Goal: Task Accomplishment & Management: Use online tool/utility

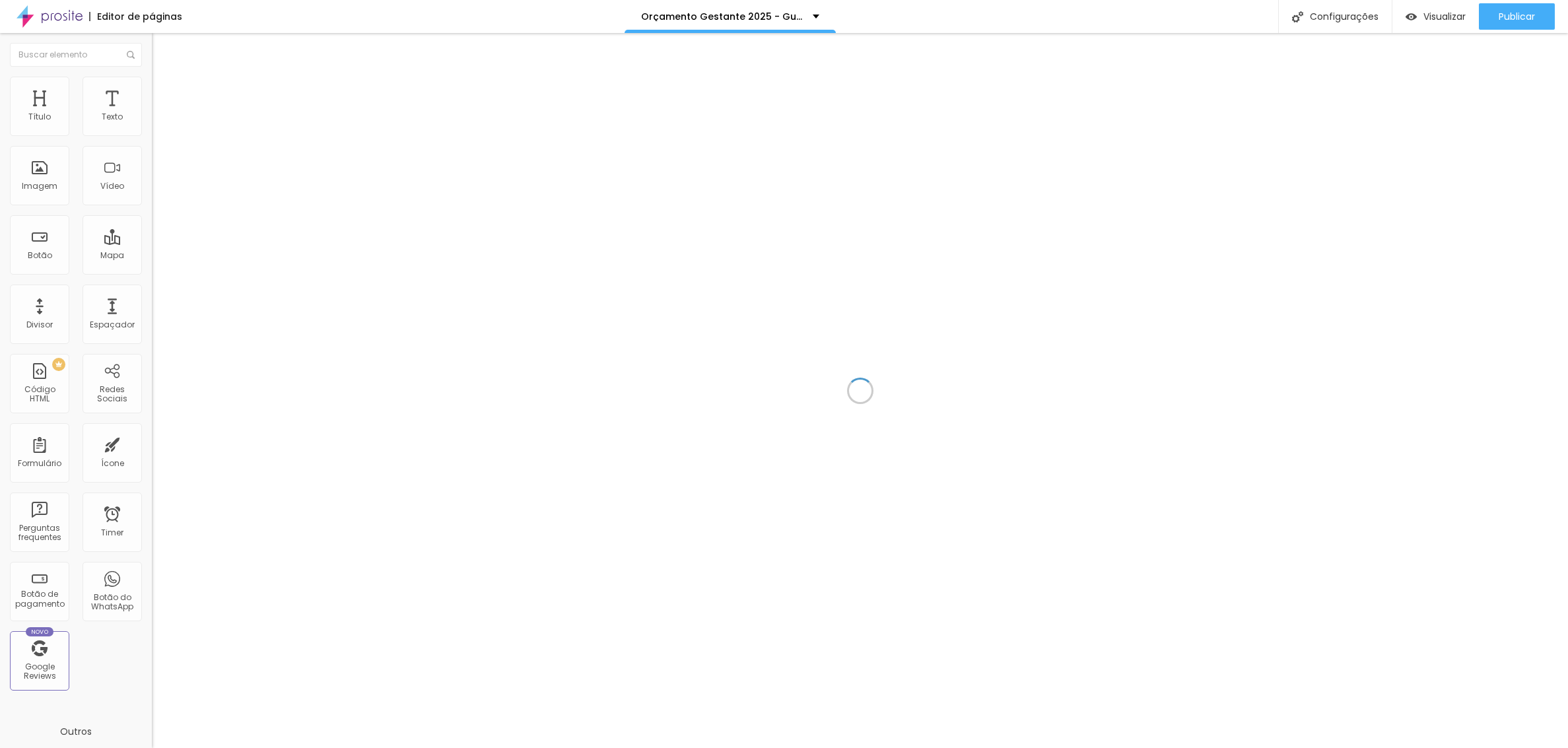
click at [997, 253] on div at bounding box center [859, 390] width 1415 height 715
click at [1323, 18] on div "Configurações" at bounding box center [1334, 16] width 113 height 33
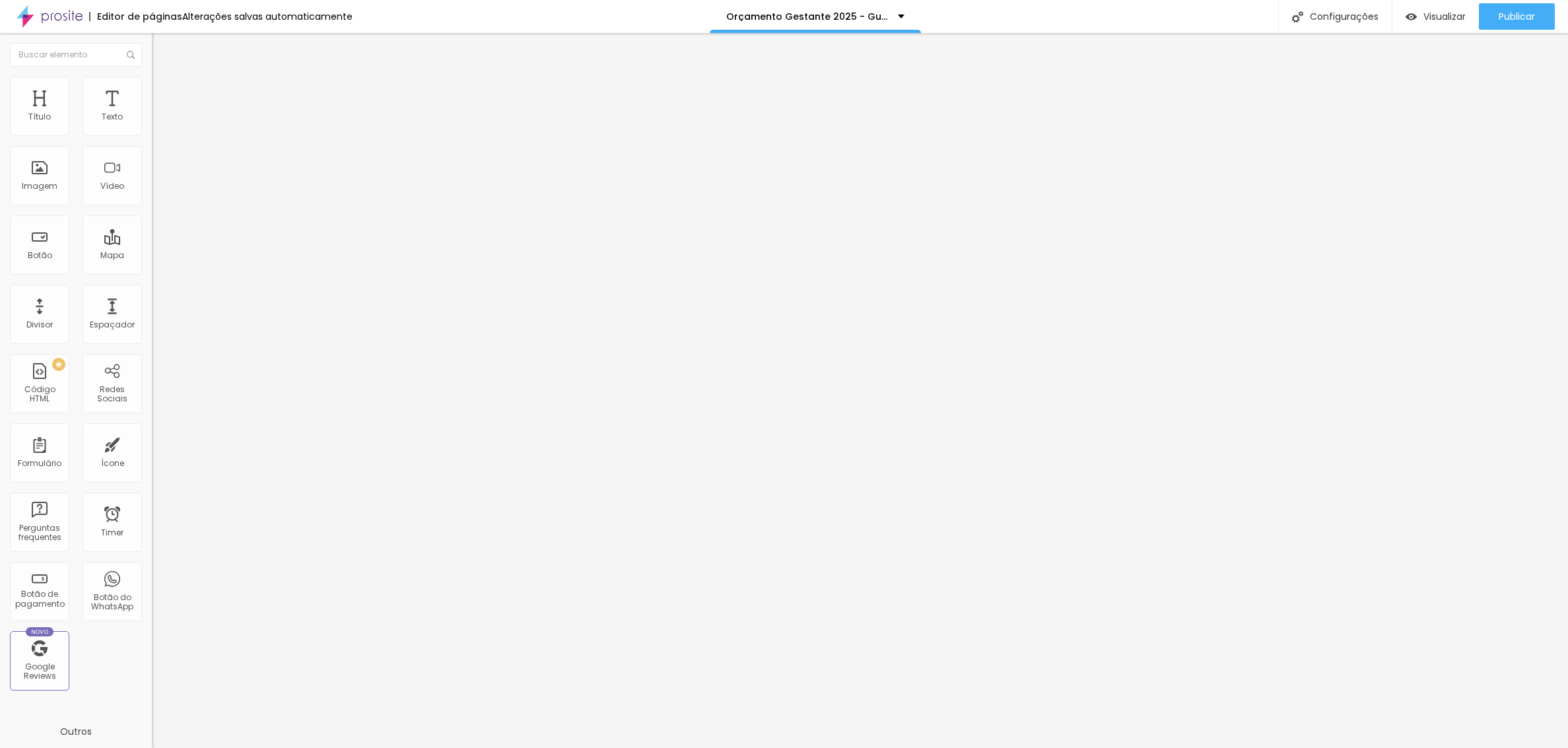
click at [1017, 747] on div at bounding box center [784, 761] width 1568 height 12
